Goal: Task Accomplishment & Management: Use online tool/utility

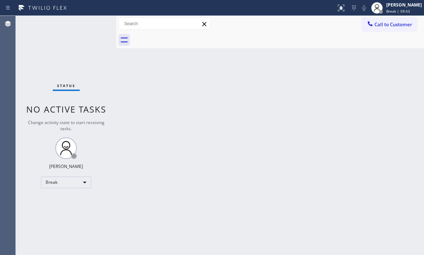
click at [57, 199] on div "Status No active tasks Change activity state to start receiving tasks. Judy Mae…" at bounding box center [66, 135] width 101 height 239
click at [76, 184] on div "Break" at bounding box center [66, 181] width 50 height 11
click at [66, 202] on li "Available" at bounding box center [65, 201] width 49 height 9
click at [254, 139] on div "Back to Dashboard Change Sender ID Customers Technicians Select a contact Outbo…" at bounding box center [270, 135] width 308 height 239
click at [254, 138] on div "Back to Dashboard Change Sender ID Customers Technicians Select a contact Outbo…" at bounding box center [270, 135] width 308 height 239
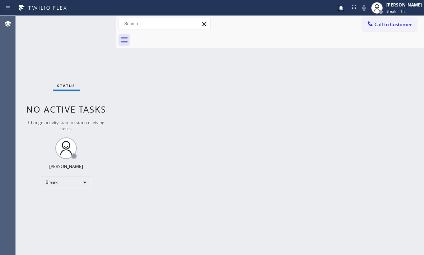
click at [254, 138] on div "Back to Dashboard Change Sender ID Customers Technicians Select a contact Outbo…" at bounding box center [270, 135] width 308 height 239
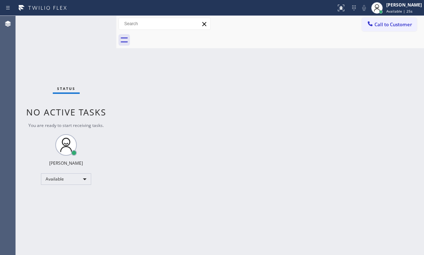
click at [261, 45] on div at bounding box center [278, 40] width 292 height 16
click at [57, 44] on div "Status No active tasks You are ready to start receiving tasks. [PERSON_NAME] Av…" at bounding box center [66, 135] width 101 height 239
click at [94, 22] on div "Status No active tasks You are ready to start receiving tasks. [PERSON_NAME] Av…" at bounding box center [66, 135] width 101 height 239
click at [98, 26] on div "Status No active tasks You are ready to start receiving tasks. [PERSON_NAME] Av…" at bounding box center [66, 135] width 101 height 239
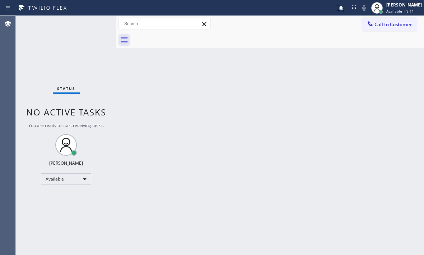
click at [94, 27] on div "Status No active tasks You are ready to start receiving tasks. [PERSON_NAME] Av…" at bounding box center [66, 135] width 101 height 239
click at [79, 42] on div "Status No active tasks You are ready to start receiving tasks. [PERSON_NAME] Av…" at bounding box center [66, 135] width 101 height 239
click at [86, 27] on div "Status No active tasks You are ready to start receiving tasks. [PERSON_NAME] Av…" at bounding box center [66, 135] width 101 height 239
click at [317, 83] on div "Back to Dashboard Change Sender ID Customers Technicians Select a contact Outbo…" at bounding box center [270, 135] width 308 height 239
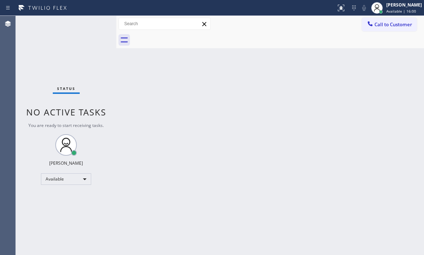
click at [317, 83] on div "Back to Dashboard Change Sender ID Customers Technicians Select a contact Outbo…" at bounding box center [270, 135] width 308 height 239
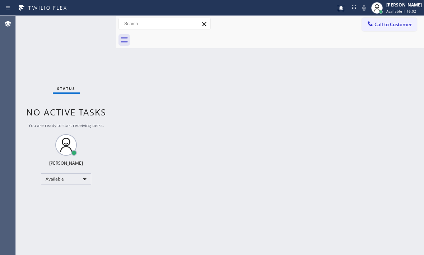
click at [317, 83] on div "Back to Dashboard Change Sender ID Customers Technicians Select a contact Outbo…" at bounding box center [270, 135] width 308 height 239
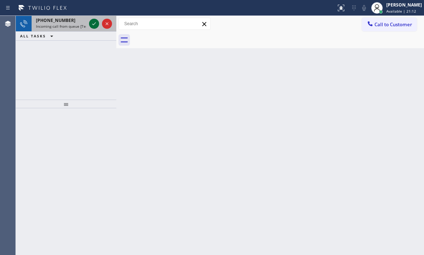
click at [89, 21] on div at bounding box center [101, 24] width 26 height 16
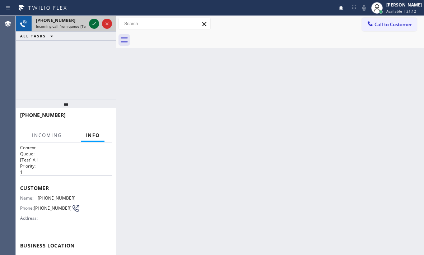
click at [90, 22] on icon at bounding box center [94, 23] width 9 height 9
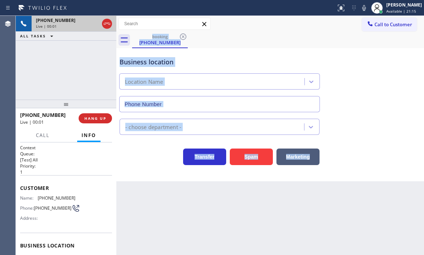
type input "[PHONE_NUMBER]"
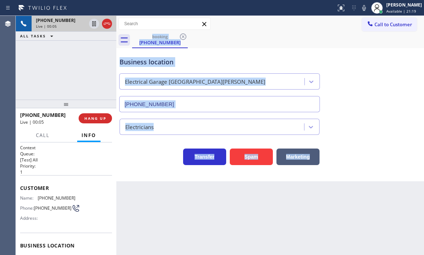
click at [387, 88] on div "Business location Electrical Garage Santa Monica (310) 620-1990" at bounding box center [270, 79] width 304 height 65
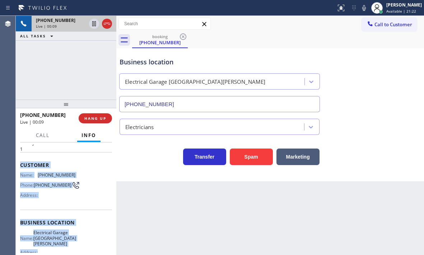
scroll to position [72, 0]
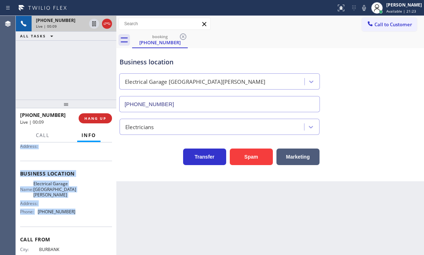
drag, startPoint x: 19, startPoint y: 186, endPoint x: 78, endPoint y: 217, distance: 66.2
click at [78, 217] on div "Context Queue: [Test] All Priority: 1 Customer Name: (805) 827-9168 Phone: (805…" at bounding box center [66, 198] width 101 height 112
copy div "Customer Name: (805) 827-9168 Phone: (805) 827-9168 Address: Business location …"
click at [97, 117] on span "HANG UP" at bounding box center [95, 118] width 22 height 5
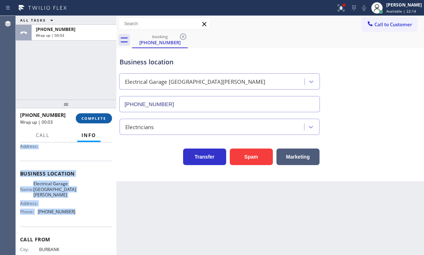
click at [101, 118] on span "COMPLETE" at bounding box center [93, 118] width 25 height 5
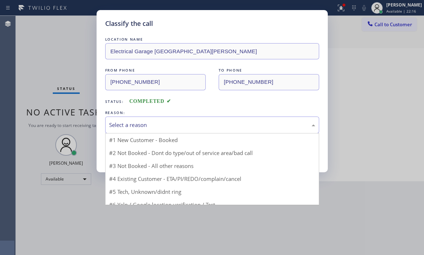
click at [179, 127] on div "Select a reason" at bounding box center [212, 125] width 206 height 8
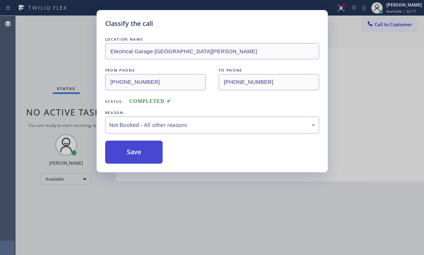
click at [127, 151] on button "Save" at bounding box center [134, 151] width 58 height 23
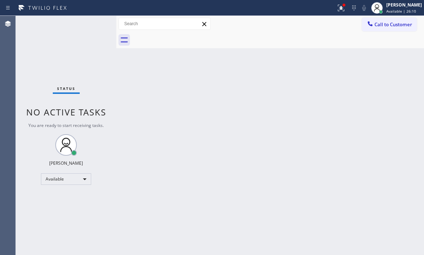
click at [95, 22] on div "Status No active tasks You are ready to start receiving tasks. [PERSON_NAME] Av…" at bounding box center [66, 135] width 101 height 239
click at [338, 9] on icon at bounding box center [341, 8] width 6 height 6
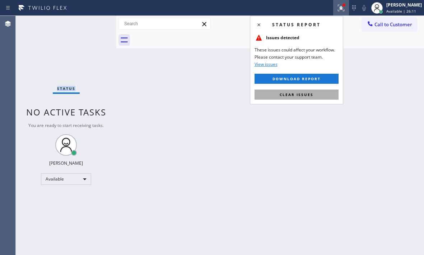
click at [320, 97] on button "Clear issues" at bounding box center [297, 94] width 84 height 10
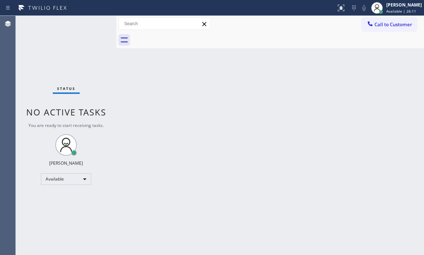
click at [335, 86] on div "Back to Dashboard Change Sender ID Customers Technicians Select a contact Outbo…" at bounding box center [270, 135] width 308 height 239
click at [55, 52] on div "Status No active tasks You are ready to start receiving tasks. [PERSON_NAME] Av…" at bounding box center [66, 135] width 101 height 239
click at [56, 52] on div "Status No active tasks You are ready to start receiving tasks. [PERSON_NAME] Av…" at bounding box center [66, 135] width 101 height 239
click at [97, 23] on div "Status No active tasks You are ready to start receiving tasks. [PERSON_NAME] Av…" at bounding box center [66, 135] width 101 height 239
click at [96, 23] on div "Status No active tasks You are ready to start receiving tasks. [PERSON_NAME] Av…" at bounding box center [66, 135] width 101 height 239
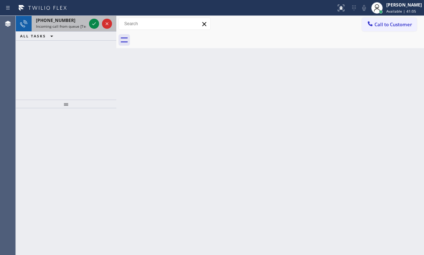
drag, startPoint x: 92, startPoint y: 23, endPoint x: 97, endPoint y: 28, distance: 6.6
click at [92, 23] on icon at bounding box center [94, 23] width 9 height 9
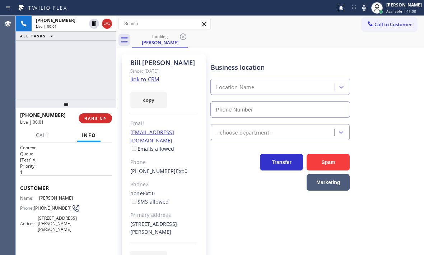
type input "(800) 686-5038"
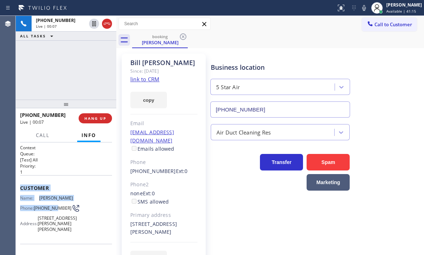
drag, startPoint x: 18, startPoint y: 185, endPoint x: 54, endPoint y: 204, distance: 40.8
click at [54, 204] on div "Context Queue: [Test] All Priority: 1 Customer Name: Bill Hornstein Phone: (310…" at bounding box center [66, 198] width 101 height 112
click at [138, 80] on link "link to CRM" at bounding box center [144, 78] width 29 height 7
click at [64, 172] on p "1" at bounding box center [66, 172] width 92 height 6
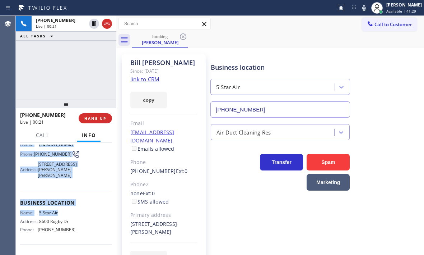
scroll to position [72, 0]
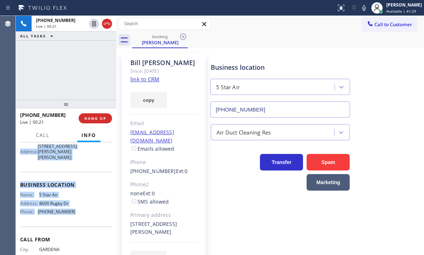
drag, startPoint x: 20, startPoint y: 185, endPoint x: 79, endPoint y: 224, distance: 70.4
click at [79, 224] on div "Context Queue: [Test] All Priority: 1 Customer Name: Bill Hornstein Phone: (310…" at bounding box center [66, 177] width 92 height 208
copy div "Customer Name: Bill Hornstein Phone: (310) 283-5059 Address: 26070 Potter Pl, S…"
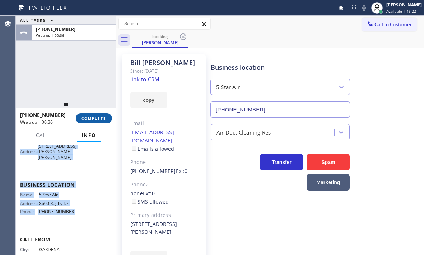
click at [95, 117] on span "COMPLETE" at bounding box center [93, 118] width 25 height 5
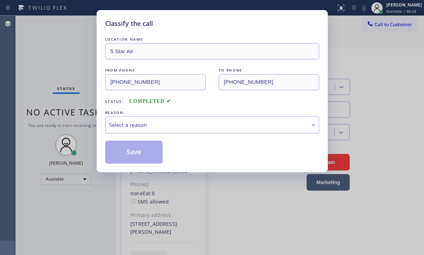
click at [176, 125] on div "Select a reason" at bounding box center [212, 125] width 206 height 8
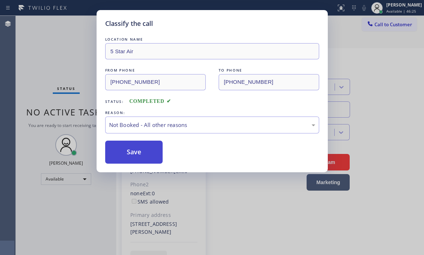
click at [122, 152] on button "Save" at bounding box center [134, 151] width 58 height 23
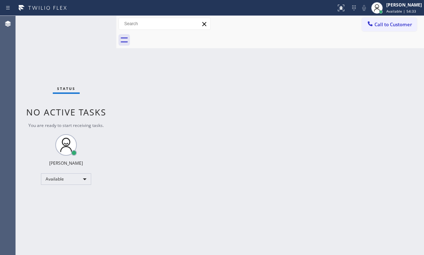
click at [79, 73] on div "Status No active tasks You are ready to start receiving tasks. [PERSON_NAME] Av…" at bounding box center [66, 135] width 101 height 239
click at [49, 48] on div "Status No active tasks You are ready to start receiving tasks. [PERSON_NAME] Av…" at bounding box center [66, 135] width 101 height 239
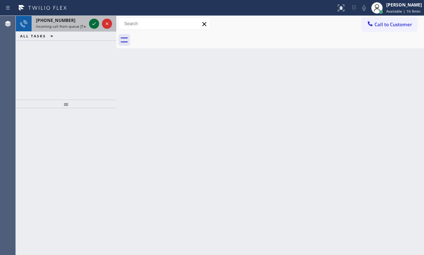
click at [93, 23] on icon at bounding box center [94, 23] width 9 height 9
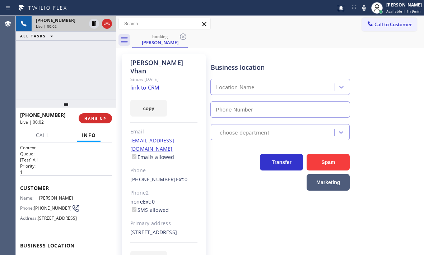
type input "(323) 746-8035"
click at [106, 23] on icon at bounding box center [107, 23] width 9 height 9
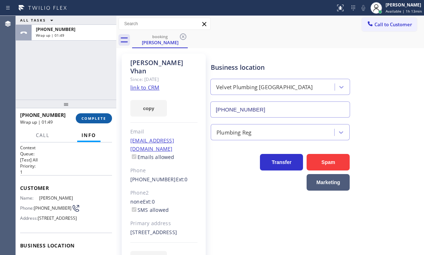
click at [100, 121] on button "COMPLETE" at bounding box center [94, 118] width 36 height 10
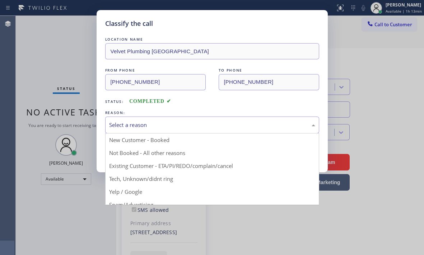
click at [192, 121] on div "Select a reason" at bounding box center [212, 125] width 206 height 8
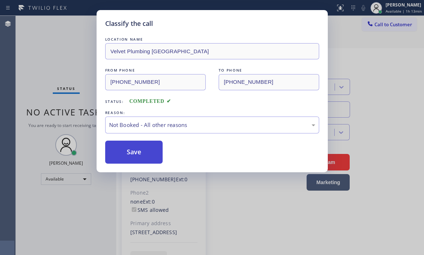
click at [150, 152] on button "Save" at bounding box center [134, 151] width 58 height 23
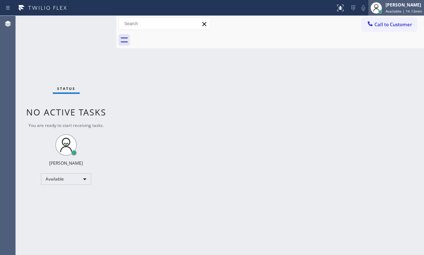
click at [384, 8] on div "Judy Mae Saturinas Available | 1h 13min" at bounding box center [404, 7] width 40 height 13
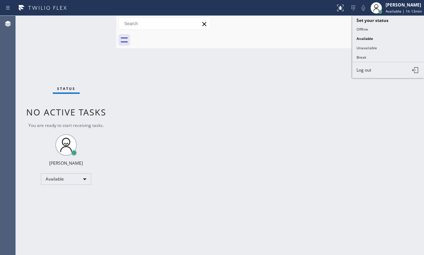
drag, startPoint x: 365, startPoint y: 57, endPoint x: 416, endPoint y: 69, distance: 52.3
click at [365, 57] on button "Break" at bounding box center [388, 56] width 72 height 9
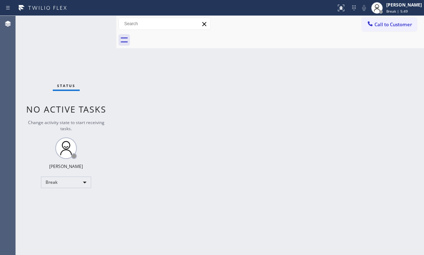
click at [378, 90] on div "Back to Dashboard Change Sender ID Customers Technicians Select a contact Outbo…" at bounding box center [270, 135] width 308 height 239
click at [83, 181] on div "Break" at bounding box center [66, 181] width 50 height 11
click at [68, 202] on li "Available" at bounding box center [65, 201] width 49 height 9
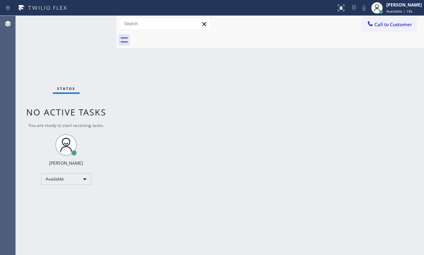
click at [95, 23] on div "Status No active tasks You are ready to start receiving tasks. [PERSON_NAME] Av…" at bounding box center [66, 135] width 101 height 239
click at [94, 24] on div "Status No active tasks You are ready to start receiving tasks. [PERSON_NAME] Av…" at bounding box center [66, 135] width 101 height 239
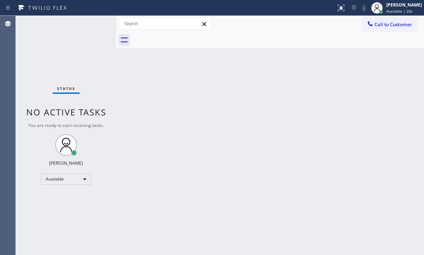
click at [94, 24] on div "Status No active tasks You are ready to start receiving tasks. [PERSON_NAME] Av…" at bounding box center [66, 135] width 101 height 239
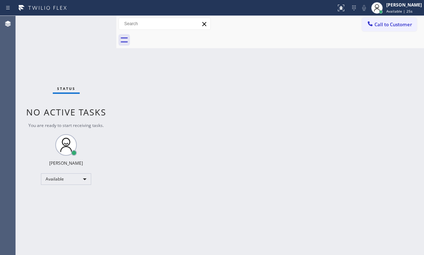
click at [94, 24] on div "Status No active tasks You are ready to start receiving tasks. [PERSON_NAME] Av…" at bounding box center [66, 135] width 101 height 239
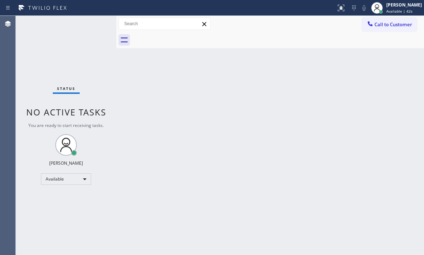
click at [94, 24] on div "Status No active tasks You are ready to start receiving tasks. [PERSON_NAME] Av…" at bounding box center [66, 135] width 101 height 239
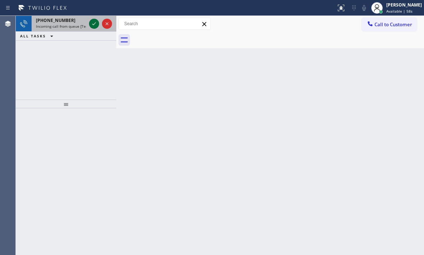
click at [94, 24] on icon at bounding box center [94, 23] width 9 height 9
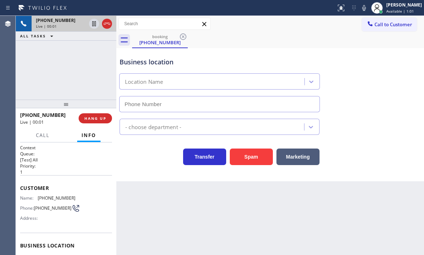
type input "(424) 306-1757"
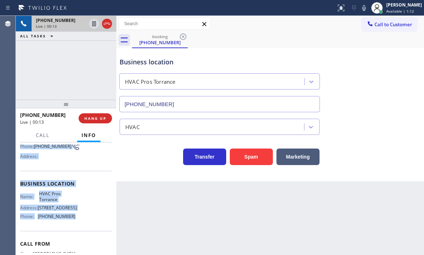
scroll to position [72, 0]
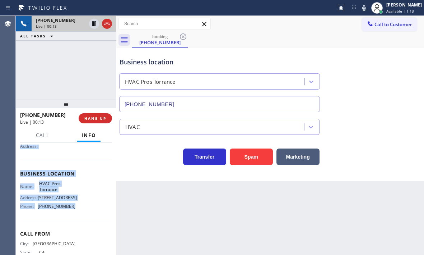
drag, startPoint x: 21, startPoint y: 185, endPoint x: 76, endPoint y: 220, distance: 65.6
click at [76, 220] on div "Context Queue: [Test] All Priority: 1 Customer Name: (213) 446-1508 Phone: (213…" at bounding box center [66, 174] width 92 height 202
copy div "Customer Name: (213) 446-1508 Phone: (213) 446-1508 Address: Business location …"
click at [93, 24] on icon at bounding box center [94, 23] width 4 height 5
click at [92, 23] on icon at bounding box center [94, 23] width 5 height 5
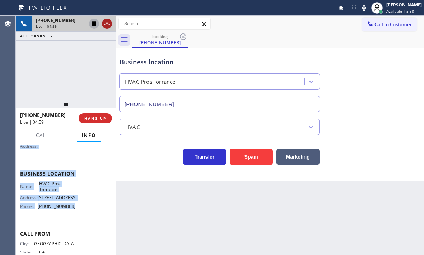
click at [107, 25] on icon at bounding box center [107, 23] width 9 height 9
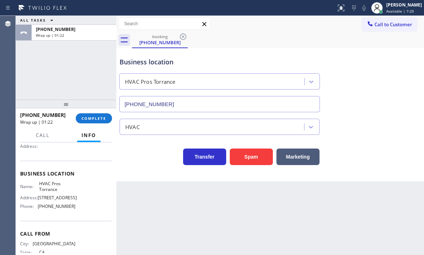
click at [92, 112] on div "+12134461508 Wrap up | 01:22 COMPLETE" at bounding box center [66, 118] width 92 height 19
click at [94, 115] on button "COMPLETE" at bounding box center [94, 118] width 36 height 10
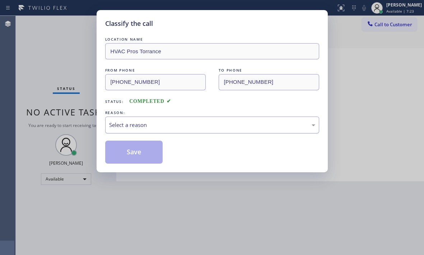
click at [160, 128] on div "Select a reason" at bounding box center [212, 125] width 206 height 8
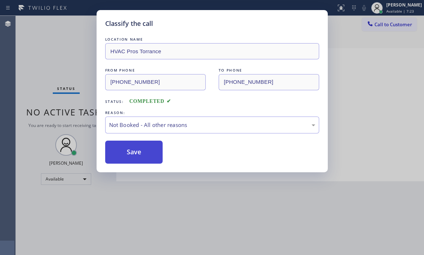
click at [129, 153] on button "Save" at bounding box center [134, 151] width 58 height 23
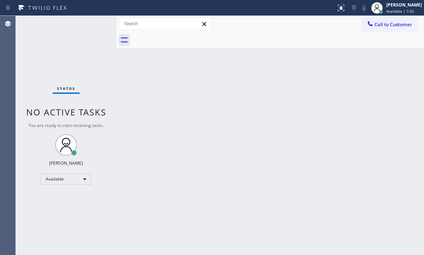
click at [214, 134] on div "Back to Dashboard Change Sender ID Customers Technicians Select a contact Outbo…" at bounding box center [270, 135] width 308 height 239
click at [98, 28] on div "Status No active tasks You are ready to start receiving tasks. [PERSON_NAME] Av…" at bounding box center [66, 135] width 101 height 239
click at [97, 27] on div "Status No active tasks You are ready to start receiving tasks. [PERSON_NAME] Av…" at bounding box center [66, 135] width 101 height 239
click at [97, 23] on div "Status No active tasks You are ready to start receiving tasks. [PERSON_NAME] Av…" at bounding box center [66, 135] width 101 height 239
click at [394, 5] on div "[PERSON_NAME]" at bounding box center [404, 5] width 36 height 6
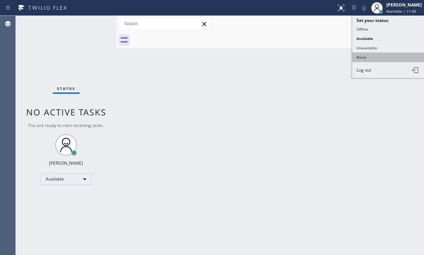
click at [376, 59] on button "Break" at bounding box center [388, 56] width 72 height 9
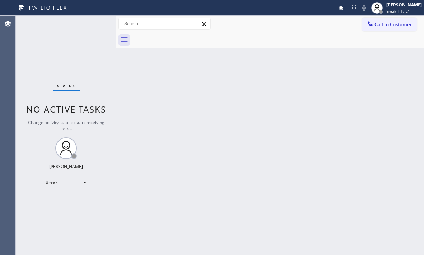
click at [369, 81] on div "Back to Dashboard Change Sender ID Customers Technicians Select a contact Outbo…" at bounding box center [270, 135] width 308 height 239
click at [76, 181] on div "Break" at bounding box center [66, 181] width 50 height 11
click at [64, 202] on li "Available" at bounding box center [65, 201] width 49 height 9
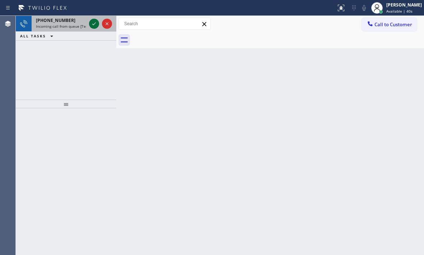
click at [96, 23] on icon at bounding box center [94, 23] width 9 height 9
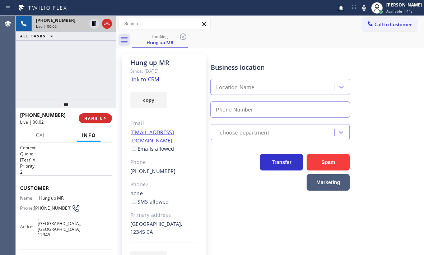
type input "(562) 485-6014"
click at [21, 186] on span "Customer" at bounding box center [66, 187] width 92 height 7
click at [20, 187] on div "Context Queue: [Test] All Priority: 2 Customer Name: Hung up MR Phone: (562) 88…" at bounding box center [66, 198] width 101 height 112
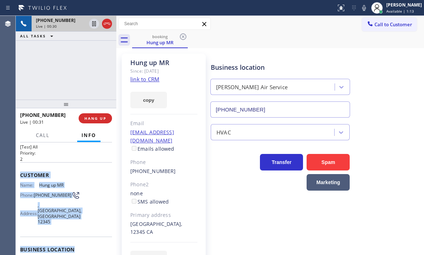
scroll to position [72, 0]
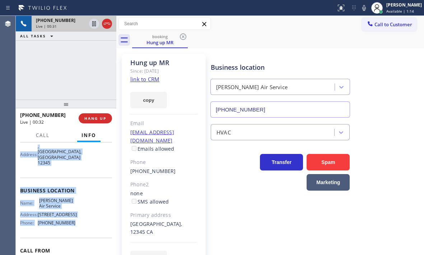
drag, startPoint x: 19, startPoint y: 187, endPoint x: 77, endPoint y: 215, distance: 63.7
click at [77, 215] on div "Context Queue: [Test] All Priority: 2 Customer Name: Hung up MR Phone: (562) 88…" at bounding box center [66, 198] width 101 height 112
copy div "Customer Name: Hung up MR Phone: (562) 881-5295 Address: , Los Angeles, CA 1234…"
click at [97, 25] on icon at bounding box center [94, 23] width 9 height 9
click at [94, 25] on icon at bounding box center [94, 23] width 5 height 5
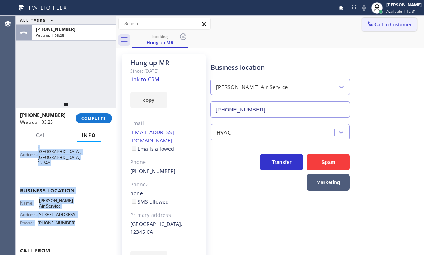
click at [383, 27] on span "Call to Customer" at bounding box center [393, 24] width 38 height 6
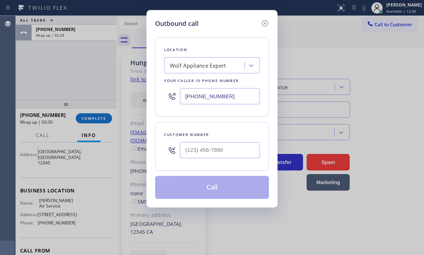
click at [242, 94] on input "(949) 536-9698" at bounding box center [220, 96] width 80 height 16
paste input "562) 485-6014"
type input "(562) 485-6014"
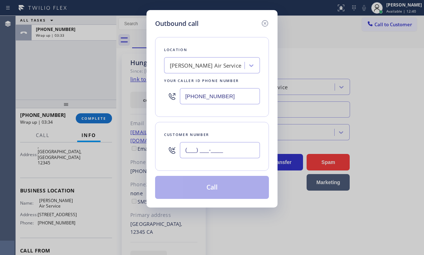
click at [235, 152] on input "(___) ___-____" at bounding box center [220, 150] width 80 height 16
paste input "562) 881-5295"
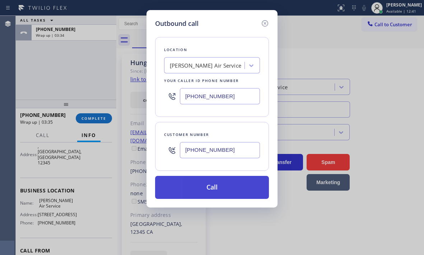
type input "(562) 881-5295"
click at [237, 191] on button "Call" at bounding box center [212, 187] width 114 height 23
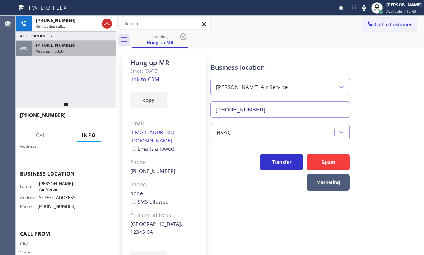
click at [84, 46] on div "+15628815295" at bounding box center [74, 45] width 76 height 6
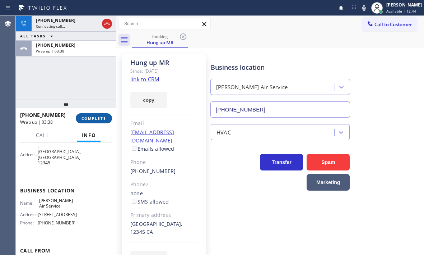
click at [101, 121] on button "COMPLETE" at bounding box center [94, 118] width 36 height 10
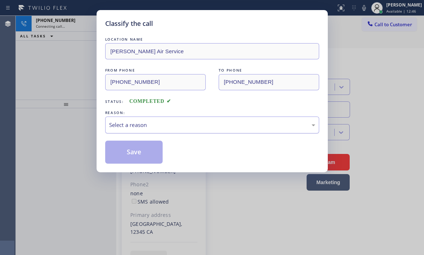
click at [174, 123] on div "Select a reason" at bounding box center [212, 125] width 206 height 8
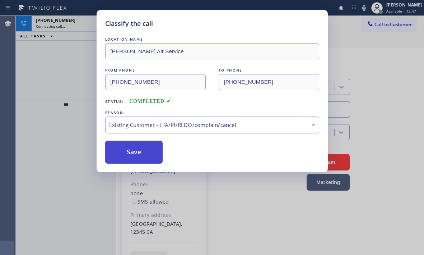
click at [139, 154] on button "Save" at bounding box center [134, 151] width 58 height 23
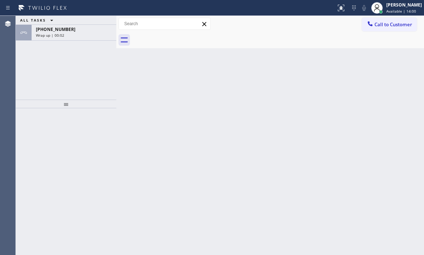
click at [103, 6] on div at bounding box center [168, 7] width 330 height 11
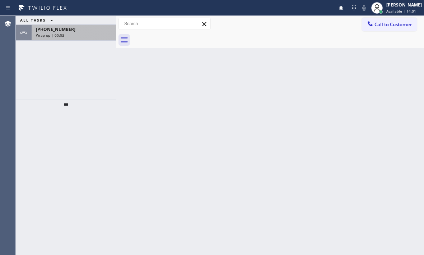
click at [84, 34] on div "Wrap up | 00:03" at bounding box center [74, 35] width 76 height 5
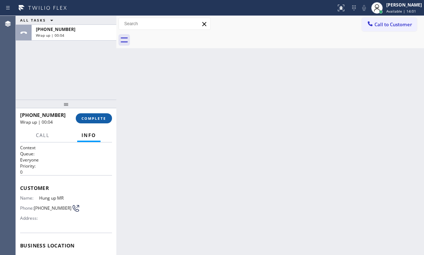
click at [102, 120] on span "COMPLETE" at bounding box center [93, 118] width 25 height 5
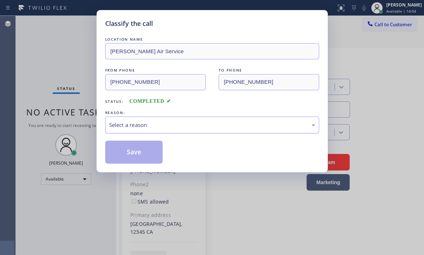
type input "(562) 485-6014"
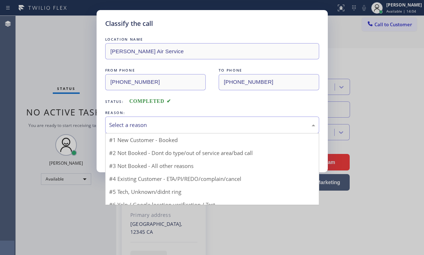
click at [177, 125] on div "Select a reason" at bounding box center [212, 125] width 206 height 8
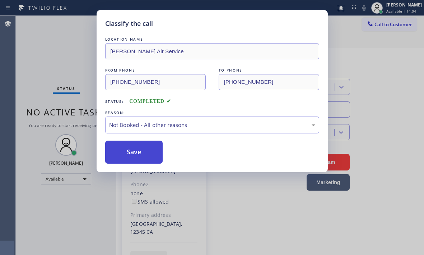
click at [127, 151] on button "Save" at bounding box center [134, 151] width 58 height 23
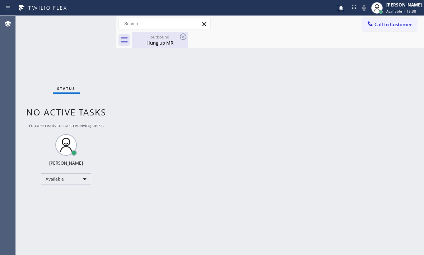
click at [168, 40] on div "Hung up MR" at bounding box center [160, 42] width 54 height 6
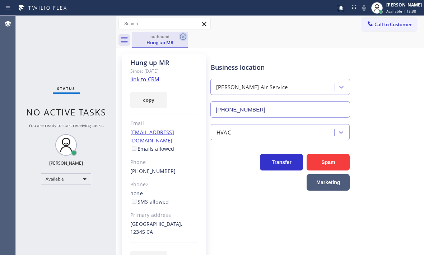
click at [182, 37] on icon at bounding box center [183, 36] width 9 height 9
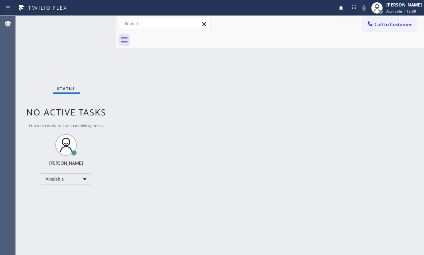
click at [326, 112] on div "Back to Dashboard Change Sender ID Customers Technicians Select a contact Outbo…" at bounding box center [270, 135] width 308 height 239
click at [93, 24] on div "Status No active tasks You are ready to start receiving tasks. [PERSON_NAME] Av…" at bounding box center [66, 135] width 101 height 239
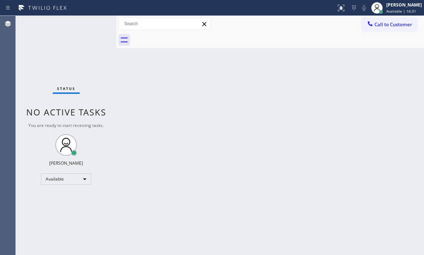
click at [182, 147] on div "Back to Dashboard Change Sender ID Customers Technicians Select a contact Outbo…" at bounding box center [270, 135] width 308 height 239
click at [205, 213] on div "Back to Dashboard Change Sender ID Customers Technicians Select a contact Outbo…" at bounding box center [270, 135] width 308 height 239
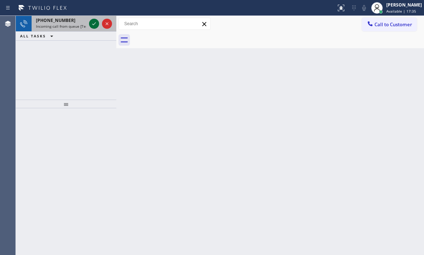
click at [95, 24] on icon at bounding box center [94, 23] width 9 height 9
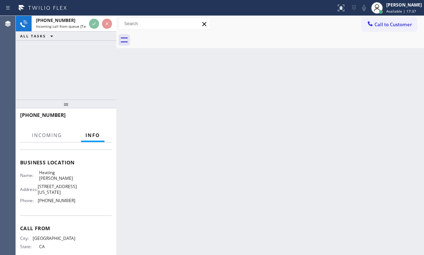
scroll to position [102, 0]
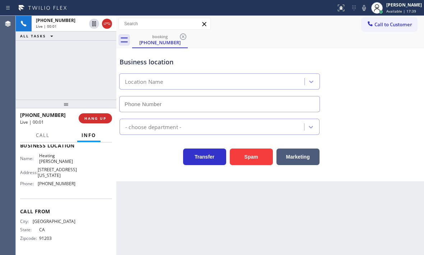
type input "(424) 206-6795"
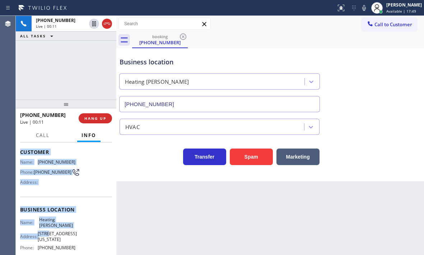
scroll to position [72, 0]
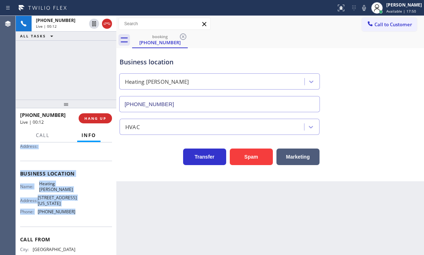
drag, startPoint x: 20, startPoint y: 185, endPoint x: 77, endPoint y: 223, distance: 69.1
click at [77, 223] on div "Context Queue: [Test] All Priority: 1 Customer Name: (818) 232-1493 Phone: (818…" at bounding box center [66, 198] width 101 height 112
copy div "Customer Name: (818) 232-1493 Phone: (818) 232-1493 Address: Business location …"
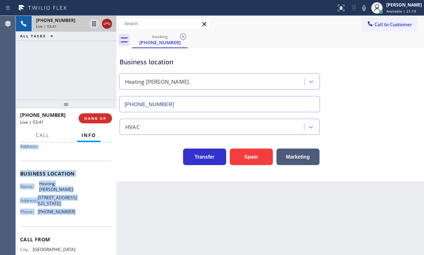
click at [108, 26] on icon at bounding box center [107, 23] width 9 height 9
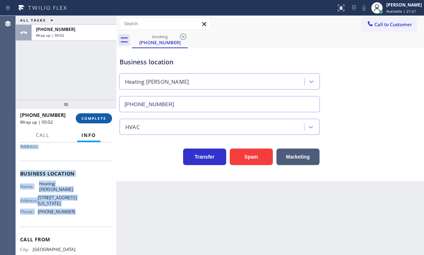
click at [101, 120] on span "COMPLETE" at bounding box center [93, 118] width 25 height 5
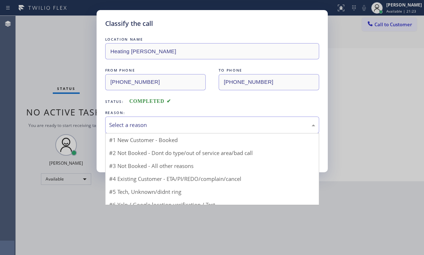
click at [160, 127] on div "Select a reason" at bounding box center [212, 125] width 206 height 8
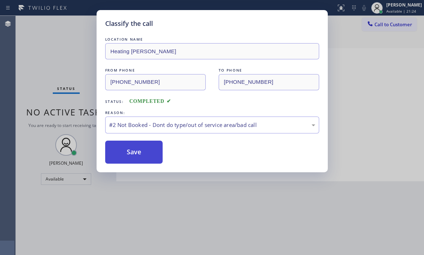
click at [130, 153] on button "Save" at bounding box center [134, 151] width 58 height 23
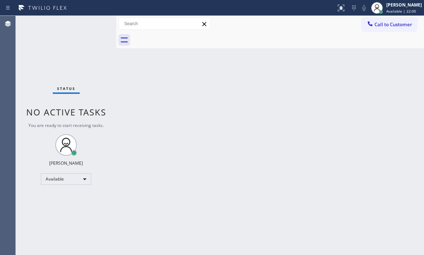
click at [199, 118] on div "Back to Dashboard Change Sender ID Customers Technicians Select a contact Outbo…" at bounding box center [270, 135] width 308 height 239
click at [200, 118] on div "Back to Dashboard Change Sender ID Customers Technicians Select a contact Outbo…" at bounding box center [270, 135] width 308 height 239
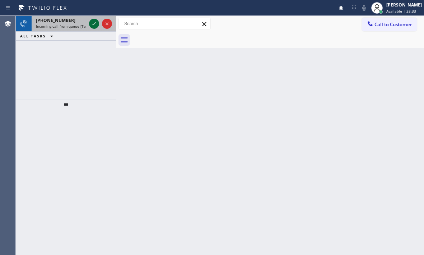
click at [96, 27] on icon at bounding box center [94, 23] width 9 height 9
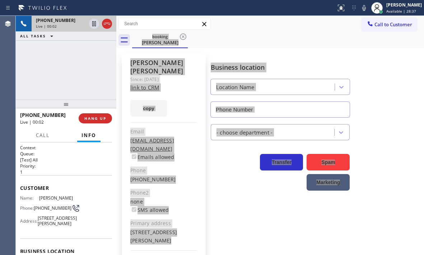
type input "(213) 893-8209"
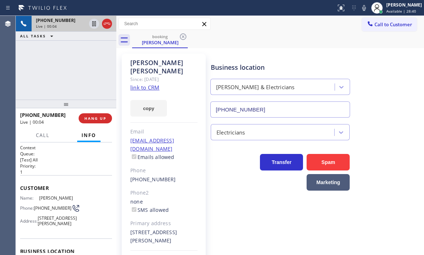
click at [72, 78] on div "+18184841701 Live | 00:04 ALL TASKS ALL TASKS ACTIVE TASKS TASKS IN WRAP UP" at bounding box center [66, 58] width 101 height 84
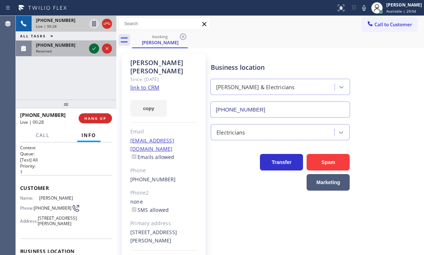
click at [93, 50] on icon at bounding box center [94, 48] width 4 height 3
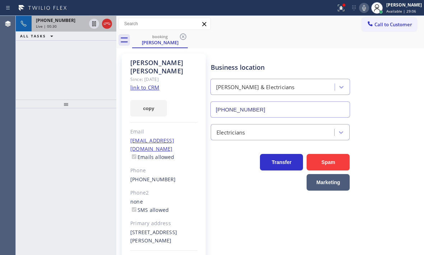
click at [362, 9] on icon at bounding box center [364, 8] width 4 height 6
click at [94, 26] on icon at bounding box center [94, 23] width 9 height 9
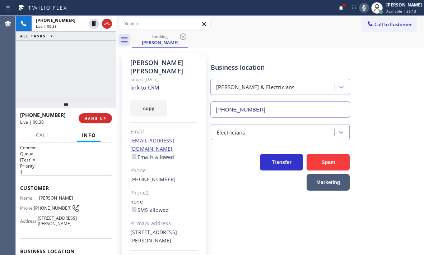
click at [360, 10] on icon at bounding box center [364, 8] width 9 height 9
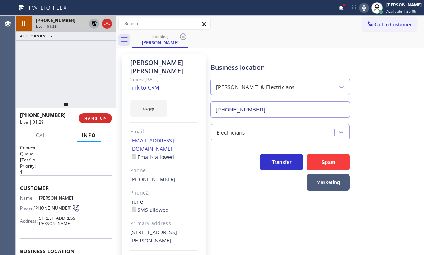
click at [92, 22] on icon at bounding box center [94, 23] width 5 height 5
click at [48, 139] on button "Call" at bounding box center [43, 135] width 22 height 14
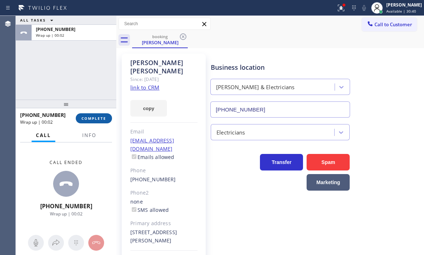
click at [102, 118] on span "COMPLETE" at bounding box center [93, 118] width 25 height 5
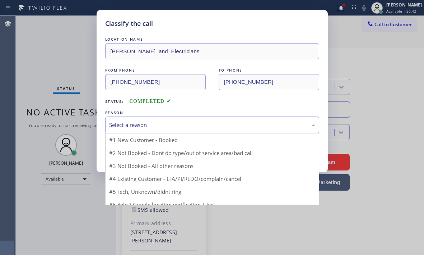
click at [181, 125] on div "Select a reason" at bounding box center [212, 125] width 206 height 8
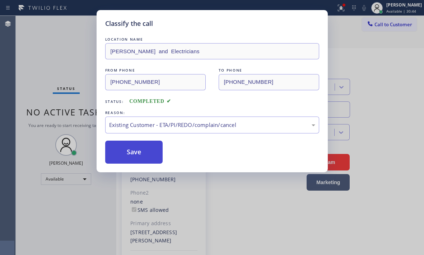
click at [136, 156] on button "Save" at bounding box center [134, 151] width 58 height 23
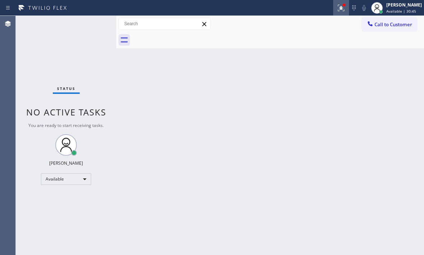
click at [337, 7] on icon at bounding box center [341, 8] width 9 height 9
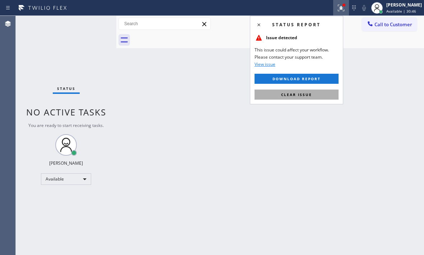
click at [314, 97] on button "Clear issue" at bounding box center [297, 94] width 84 height 10
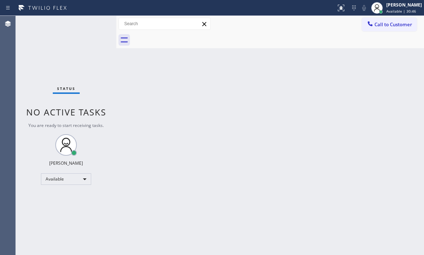
drag, startPoint x: 374, startPoint y: 144, endPoint x: 423, endPoint y: 160, distance: 51.4
click at [375, 144] on div "Back to Dashboard Change Sender ID Customers Technicians Select a contact Outbo…" at bounding box center [270, 135] width 308 height 239
click at [191, 89] on div "Back to Dashboard Change Sender ID Customers Technicians Select a contact Outbo…" at bounding box center [270, 135] width 308 height 239
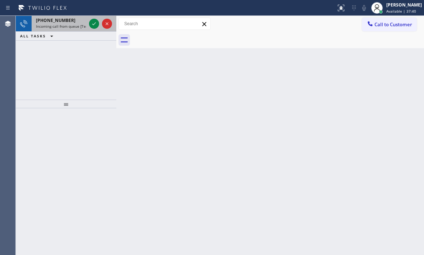
drag, startPoint x: 93, startPoint y: 23, endPoint x: 97, endPoint y: 28, distance: 6.3
click at [93, 23] on icon at bounding box center [94, 23] width 9 height 9
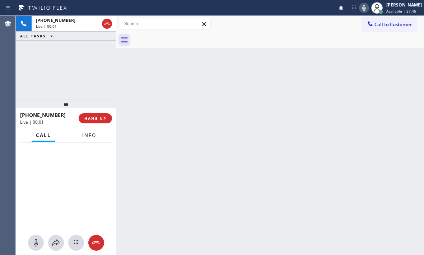
click at [95, 135] on span "Info" at bounding box center [89, 135] width 14 height 6
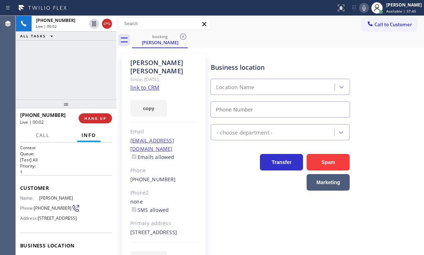
type input "(415) 914-8003"
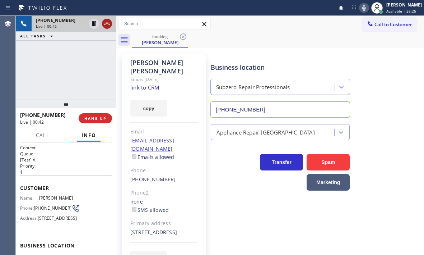
click at [107, 25] on icon at bounding box center [107, 23] width 9 height 9
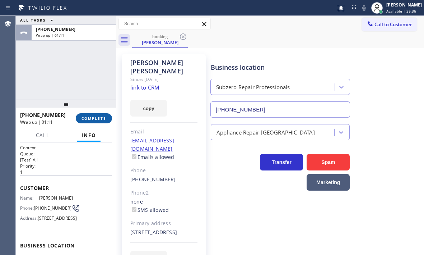
click at [87, 121] on button "COMPLETE" at bounding box center [94, 118] width 36 height 10
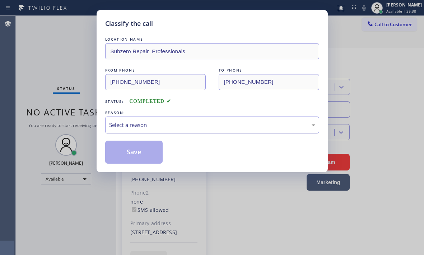
click at [168, 123] on div "Select a reason" at bounding box center [212, 125] width 206 height 8
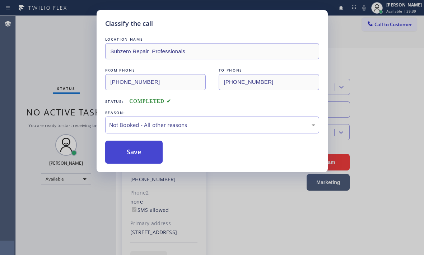
click at [126, 155] on button "Save" at bounding box center [134, 151] width 58 height 23
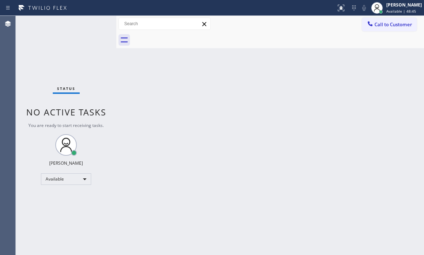
click at [55, 25] on div "Status No active tasks You are ready to start receiving tasks. [PERSON_NAME] Av…" at bounding box center [66, 135] width 101 height 239
click at [72, 30] on div "Status No active tasks You are ready to start receiving tasks. [PERSON_NAME] Av…" at bounding box center [66, 135] width 101 height 239
drag, startPoint x: 77, startPoint y: 32, endPoint x: 103, endPoint y: 32, distance: 25.9
click at [79, 33] on div "Status No active tasks You are ready to start receiving tasks. [PERSON_NAME] Av…" at bounding box center [66, 135] width 101 height 239
click at [59, 62] on div "Status No active tasks You are ready to start receiving tasks. [PERSON_NAME] Av…" at bounding box center [66, 135] width 101 height 239
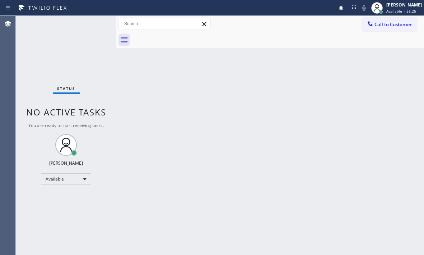
click at [320, 87] on div "Back to Dashboard Change Sender ID Customers Technicians Select a contact Outbo…" at bounding box center [270, 135] width 308 height 239
click at [212, 97] on div "Back to Dashboard Change Sender ID Customers Technicians Select a contact Outbo…" at bounding box center [270, 135] width 308 height 239
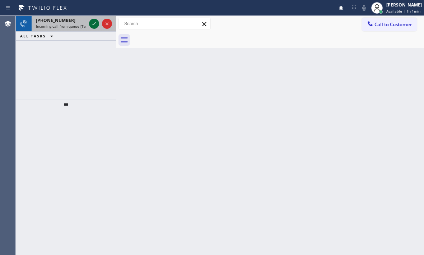
click at [93, 23] on icon at bounding box center [94, 23] width 9 height 9
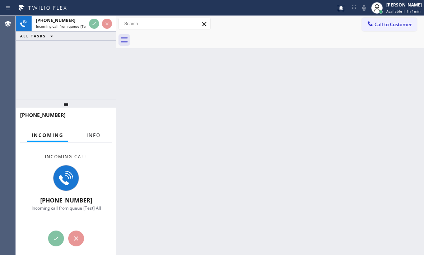
click at [93, 139] on button "Info" at bounding box center [93, 135] width 23 height 14
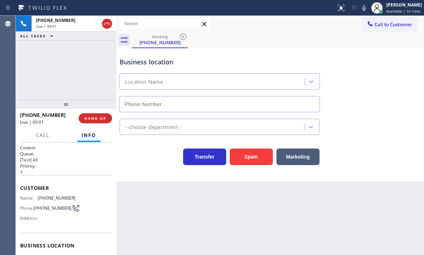
type input "[PHONE_NUMBER]"
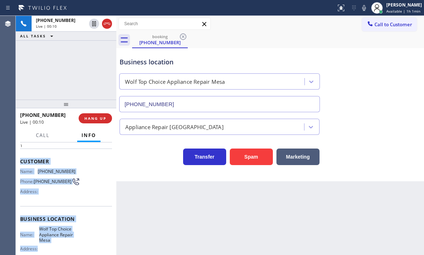
scroll to position [72, 0]
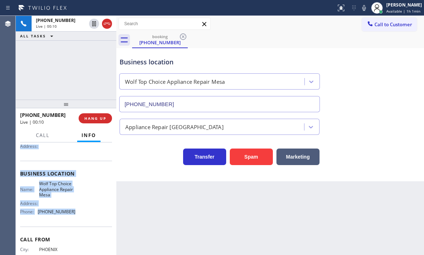
drag, startPoint x: 19, startPoint y: 184, endPoint x: 81, endPoint y: 221, distance: 72.3
click at [81, 221] on div "Context Queue: [Test] All Priority: 1 Customer Name: [PHONE_NUMBER] Phone: [PHO…" at bounding box center [66, 198] width 101 height 112
copy div "Customer Name: [PHONE_NUMBER] Phone: [PHONE_NUMBER] Address: Business location …"
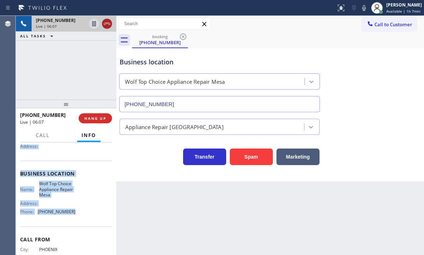
click at [107, 26] on icon at bounding box center [107, 23] width 9 height 9
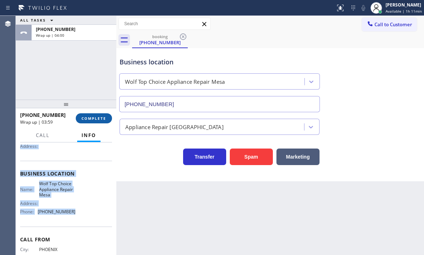
click at [90, 115] on button "COMPLETE" at bounding box center [94, 118] width 36 height 10
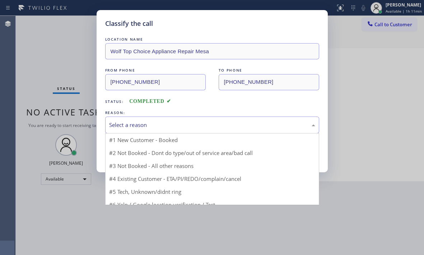
click at [141, 122] on div "Select a reason" at bounding box center [212, 125] width 206 height 8
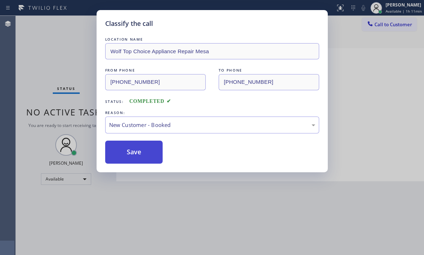
click at [126, 149] on button "Save" at bounding box center [134, 151] width 58 height 23
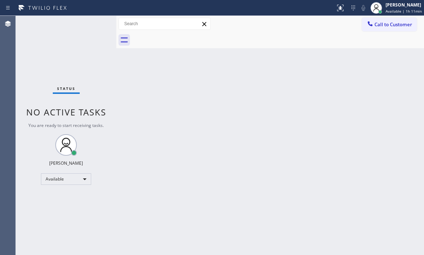
click at [378, 67] on div "Classify the call LOCATION NAME Wolf Top Choice Appliance Repair Mesa FROM PHON…" at bounding box center [220, 135] width 408 height 239
click at [228, 118] on div "Back to Dashboard Change Sender ID Customers Technicians Select a contact Outbo…" at bounding box center [270, 135] width 308 height 239
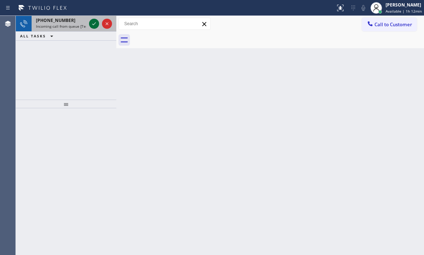
click at [93, 22] on icon at bounding box center [94, 23] width 9 height 9
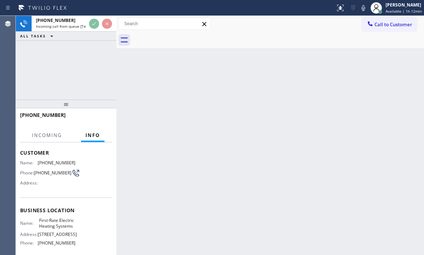
scroll to position [108, 0]
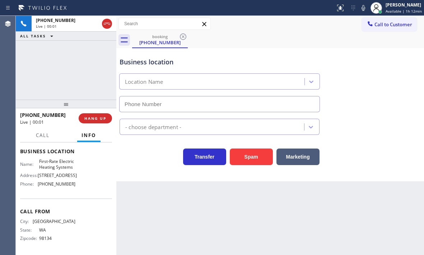
type input "[PHONE_NUMBER]"
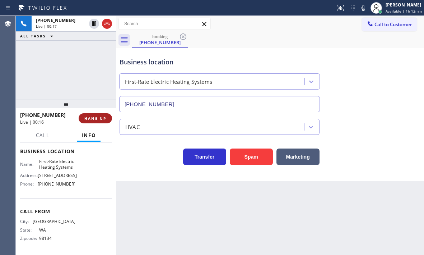
click at [100, 119] on span "HANG UP" at bounding box center [95, 118] width 22 height 5
click at [101, 118] on span "HANG UP" at bounding box center [95, 118] width 22 height 5
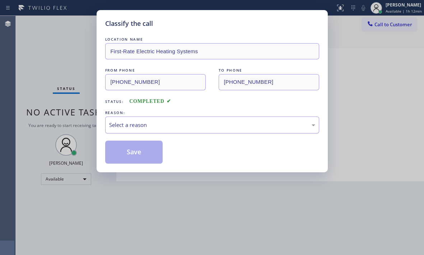
click at [195, 125] on div "Select a reason" at bounding box center [212, 125] width 206 height 8
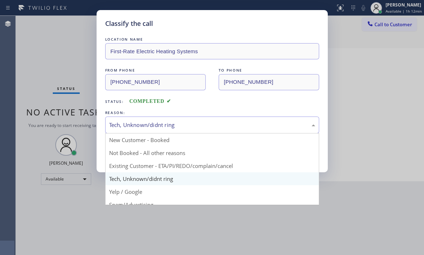
click at [158, 127] on div "Tech, Unknown/didnt ring" at bounding box center [212, 125] width 206 height 8
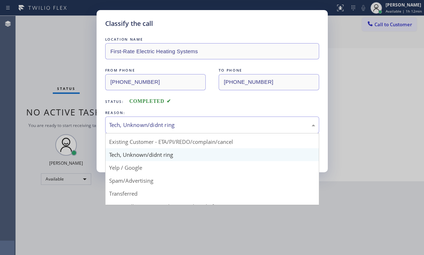
scroll to position [36, 0]
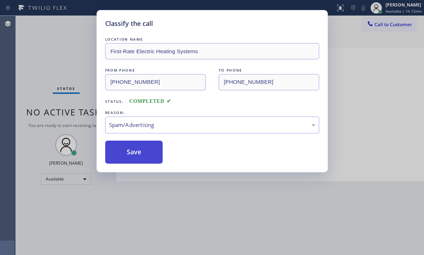
click at [130, 146] on button "Save" at bounding box center [134, 151] width 58 height 23
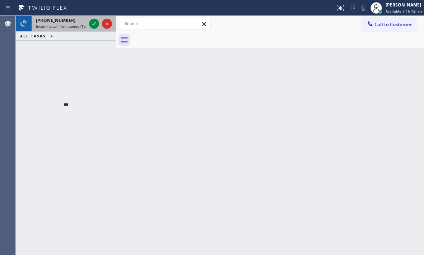
drag, startPoint x: 71, startPoint y: 25, endPoint x: 79, endPoint y: 25, distance: 8.3
click at [72, 24] on span "Incoming call from queue [Test] All" at bounding box center [66, 26] width 60 height 5
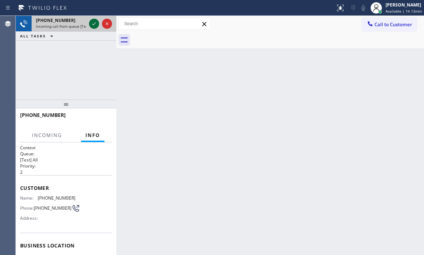
click at [96, 24] on icon at bounding box center [94, 23] width 9 height 9
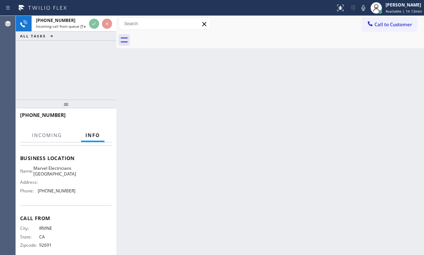
scroll to position [102, 0]
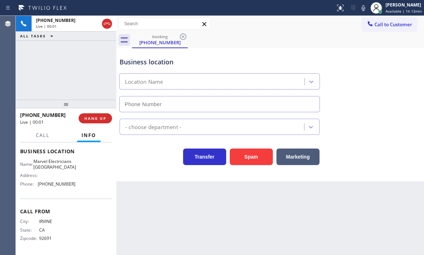
type input "[PHONE_NUMBER]"
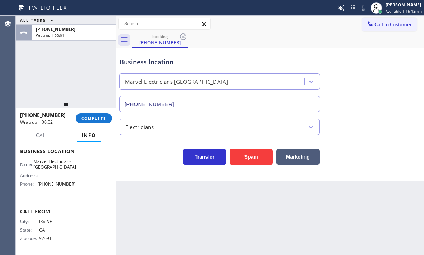
drag, startPoint x: 89, startPoint y: 119, endPoint x: 178, endPoint y: 143, distance: 92.8
click at [89, 119] on span "COMPLETE" at bounding box center [93, 118] width 25 height 5
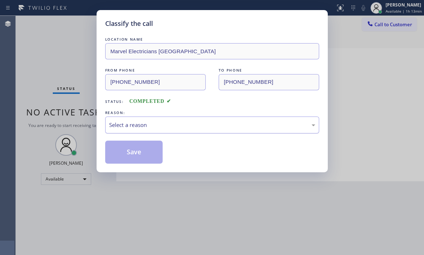
click at [197, 124] on div "Select a reason" at bounding box center [212, 125] width 206 height 8
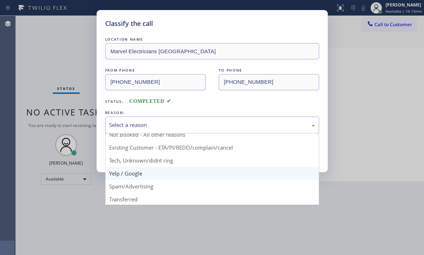
scroll to position [36, 0]
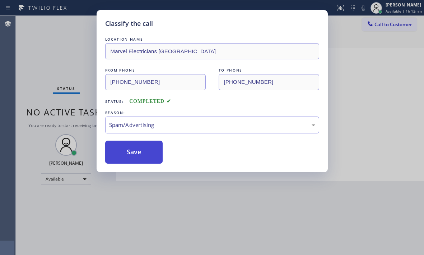
click at [128, 150] on button "Save" at bounding box center [134, 151] width 58 height 23
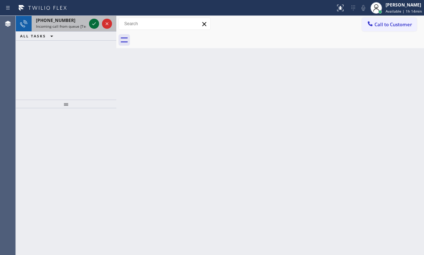
click at [92, 25] on icon at bounding box center [94, 23] width 9 height 9
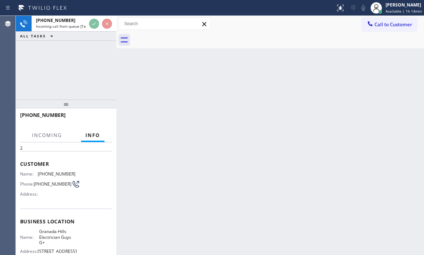
scroll to position [72, 0]
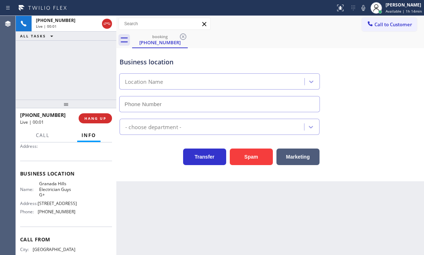
type input "[PHONE_NUMBER]"
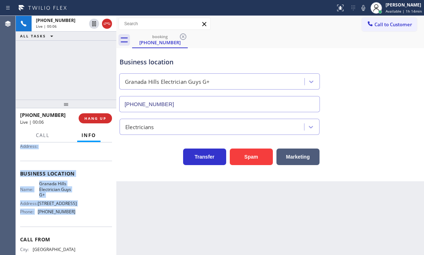
drag, startPoint x: 19, startPoint y: 149, endPoint x: 78, endPoint y: 219, distance: 91.7
click at [78, 219] on div "Context Queue: [Test] All Priority: 2 Customer Name: [PHONE_NUMBER] Phone: [PHO…" at bounding box center [66, 198] width 101 height 112
copy div "Customer Name: [PHONE_NUMBER] Phone: [PHONE_NUMBER] Address: Business location …"
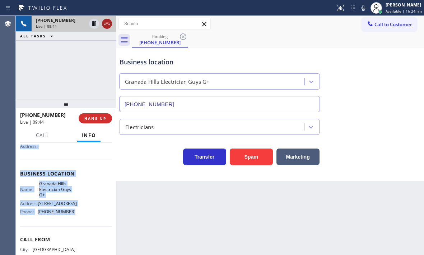
click at [108, 27] on icon at bounding box center [107, 23] width 9 height 9
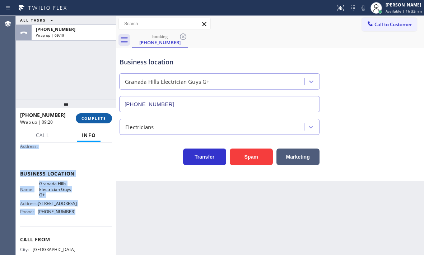
click at [100, 119] on span "COMPLETE" at bounding box center [93, 118] width 25 height 5
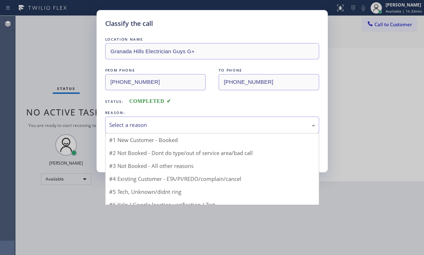
click at [167, 123] on div "Select a reason" at bounding box center [212, 125] width 206 height 8
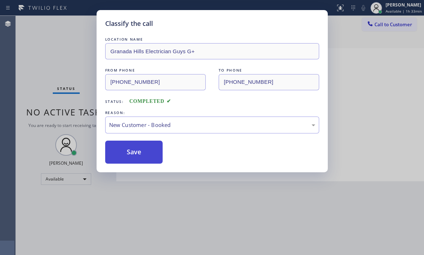
click at [128, 150] on button "Save" at bounding box center [134, 151] width 58 height 23
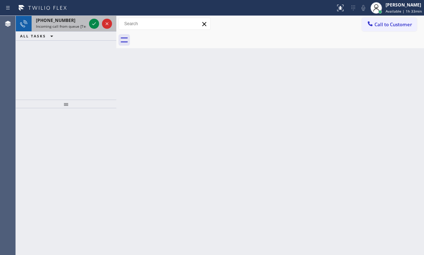
click at [69, 23] on div "[PHONE_NUMBER]" at bounding box center [61, 20] width 50 height 6
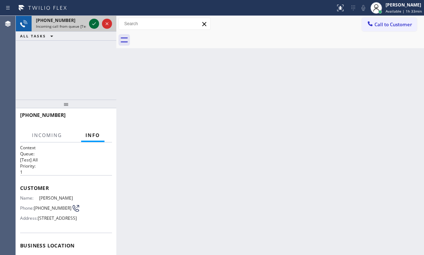
click at [92, 25] on icon at bounding box center [94, 23] width 9 height 9
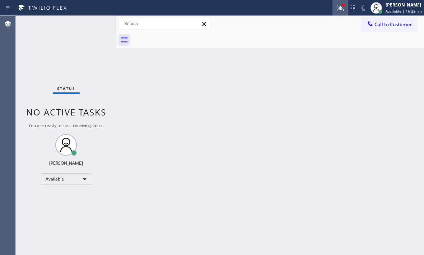
click at [336, 11] on icon at bounding box center [340, 8] width 9 height 9
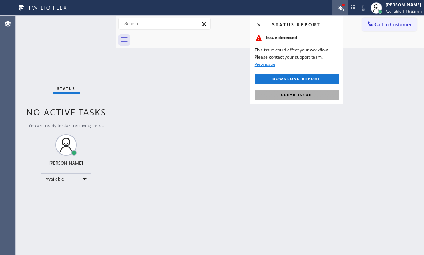
click at [307, 97] on span "Clear issue" at bounding box center [296, 94] width 31 height 5
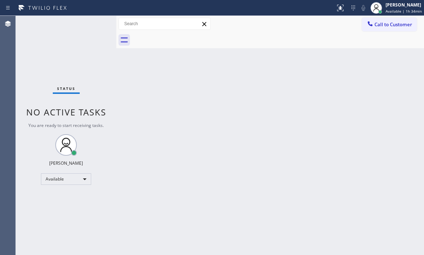
click at [384, 239] on div "Back to Dashboard Change Sender ID Customers Technicians Select a contact Outbo…" at bounding box center [270, 135] width 308 height 239
click at [68, 51] on div "Status No active tasks You are ready to start receiving tasks. [PERSON_NAME] Av…" at bounding box center [66, 135] width 101 height 239
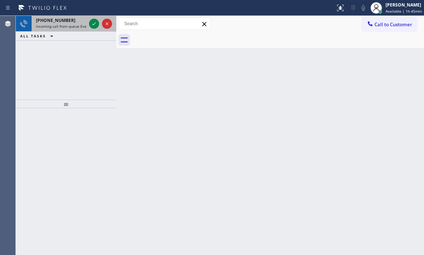
click at [67, 23] on div "[PHONE_NUMBER]" at bounding box center [61, 20] width 50 height 6
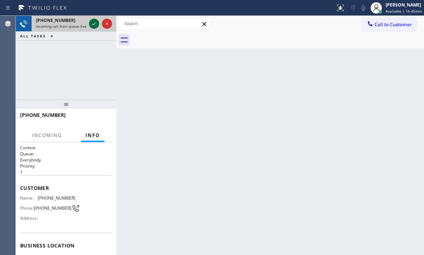
click at [92, 24] on icon at bounding box center [94, 23] width 9 height 9
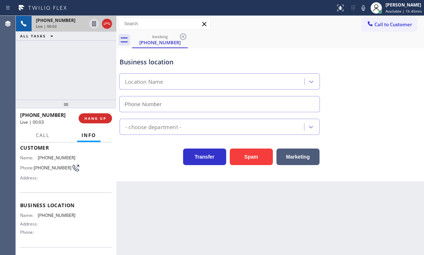
scroll to position [72, 0]
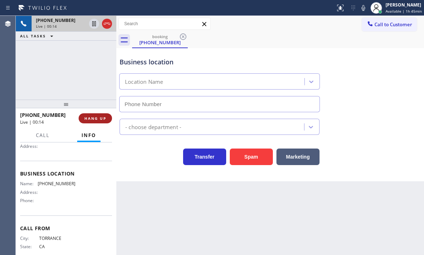
click at [94, 116] on span "HANG UP" at bounding box center [95, 118] width 22 height 5
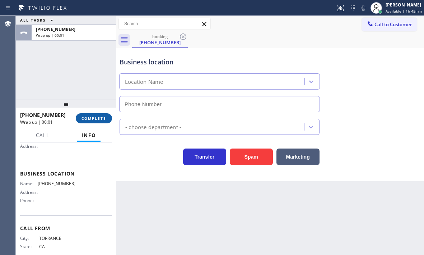
click at [81, 118] on button "COMPLETE" at bounding box center [94, 118] width 36 height 10
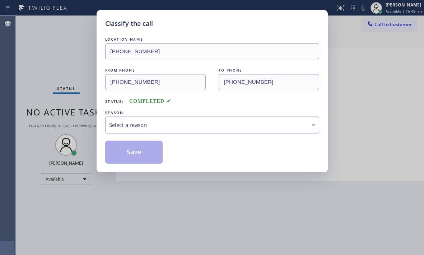
click at [160, 126] on div "Select a reason" at bounding box center [212, 125] width 206 height 8
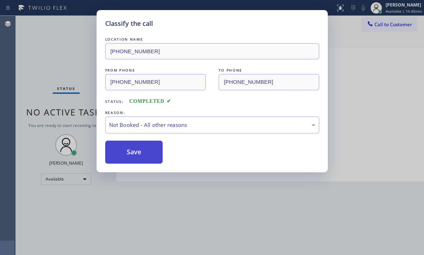
click at [123, 152] on button "Save" at bounding box center [134, 151] width 58 height 23
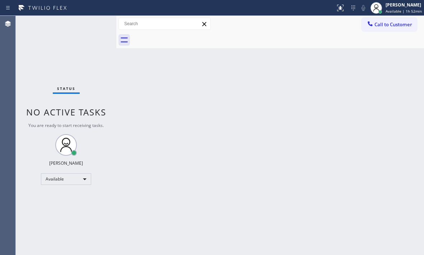
click at [59, 46] on div "Status No active tasks You are ready to start receiving tasks. [PERSON_NAME] Av…" at bounding box center [66, 135] width 101 height 239
click at [252, 172] on div "Back to Dashboard Change Sender ID Customers Technicians Select a contact Outbo…" at bounding box center [270, 135] width 308 height 239
click at [249, 99] on div "Back to Dashboard Change Sender ID Customers Technicians Select a contact Outbo…" at bounding box center [270, 135] width 308 height 239
click at [215, 90] on div "Back to Dashboard Change Sender ID Customers Technicians Select a contact Outbo…" at bounding box center [270, 135] width 308 height 239
click at [96, 27] on div "Status No active tasks You are ready to start receiving tasks. [PERSON_NAME] Av…" at bounding box center [66, 135] width 101 height 239
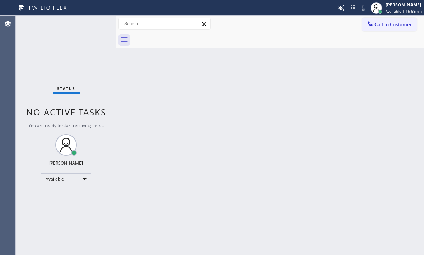
click at [96, 27] on div "Status No active tasks You are ready to start receiving tasks. [PERSON_NAME] Av…" at bounding box center [66, 135] width 101 height 239
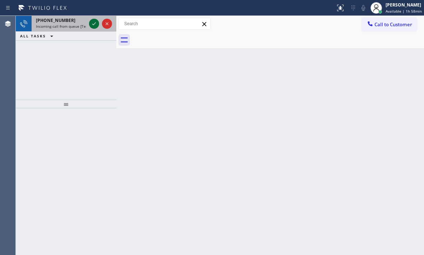
click at [94, 23] on icon at bounding box center [94, 23] width 9 height 9
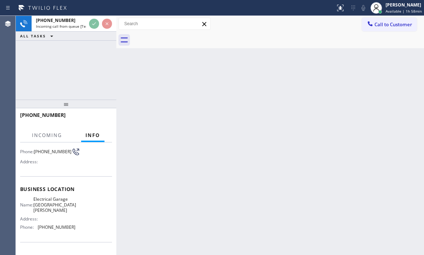
scroll to position [97, 0]
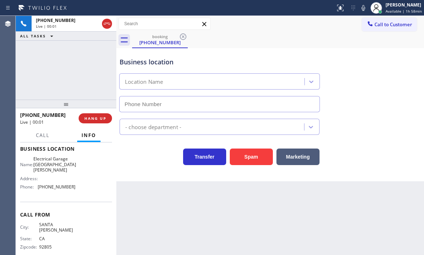
type input "[PHONE_NUMBER]"
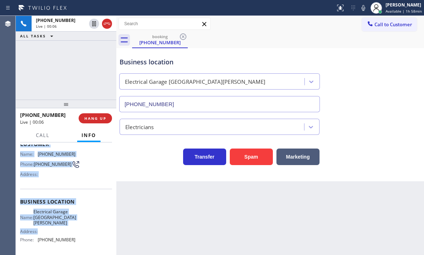
scroll to position [61, 0]
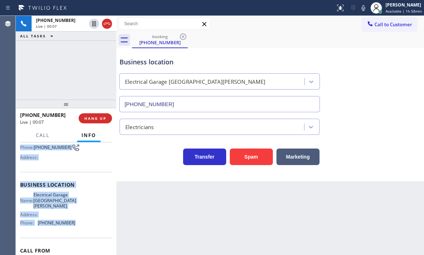
drag, startPoint x: 20, startPoint y: 163, endPoint x: 78, endPoint y: 215, distance: 78.3
click at [78, 215] on div "Context Queue: [Test] All Priority: 2 Customer Name: [PHONE_NUMBER] Phone: [PHO…" at bounding box center [66, 190] width 92 height 213
copy div "Customer Name: [PHONE_NUMBER] Phone: [PHONE_NUMBER] Address: Business location …"
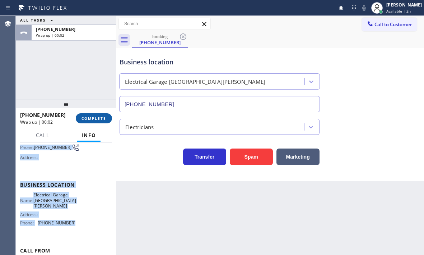
click at [105, 116] on span "COMPLETE" at bounding box center [93, 118] width 25 height 5
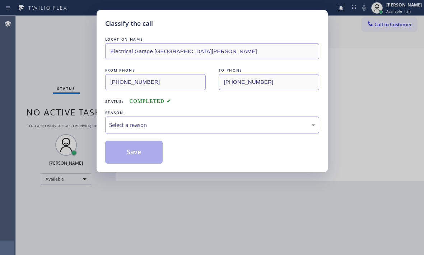
click at [194, 124] on div "Select a reason" at bounding box center [212, 125] width 206 height 8
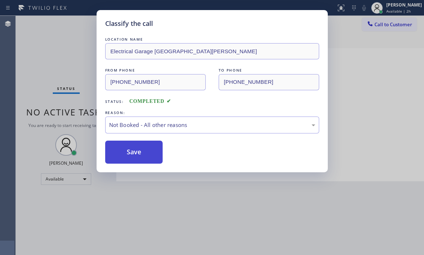
click at [129, 156] on button "Save" at bounding box center [134, 151] width 58 height 23
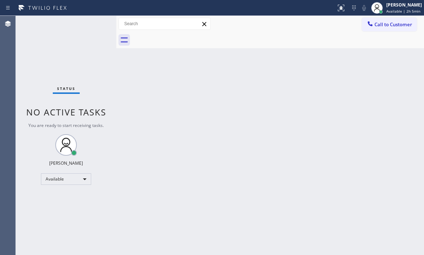
click at [244, 145] on div "Back to Dashboard Change Sender ID Customers Technicians Select a contact Outbo…" at bounding box center [270, 135] width 308 height 239
click at [401, 6] on div "[PERSON_NAME]" at bounding box center [404, 5] width 36 height 6
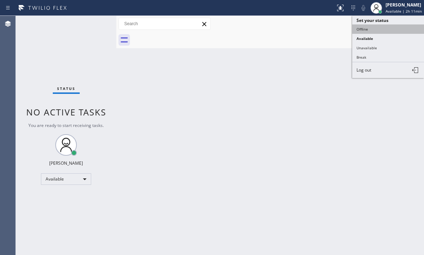
click at [369, 31] on button "Offline" at bounding box center [388, 28] width 72 height 9
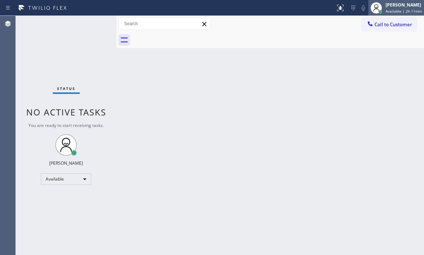
click at [400, 8] on div "[PERSON_NAME] Available | 2h 11min" at bounding box center [404, 7] width 40 height 13
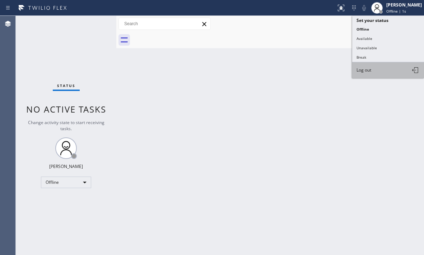
click at [369, 68] on span "Log out" at bounding box center [363, 70] width 15 height 6
